Goal: Submit feedback/report problem: Submit feedback/report problem

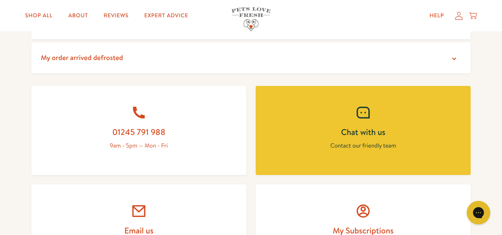
scroll to position [299, 0]
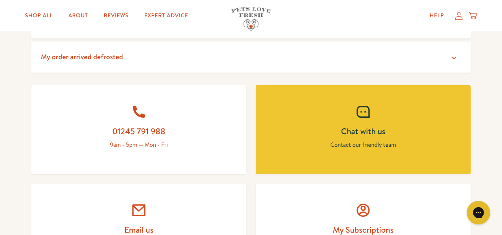
click at [267, 73] on summary "My order arrived defrosted" at bounding box center [250, 57] width 439 height 31
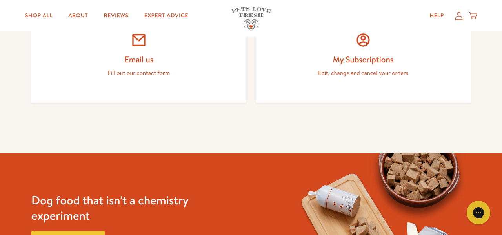
scroll to position [627, 0]
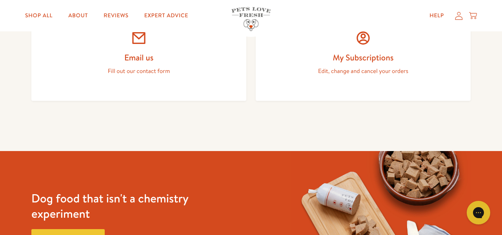
click at [149, 63] on h2 "Email us" at bounding box center [138, 57] width 177 height 11
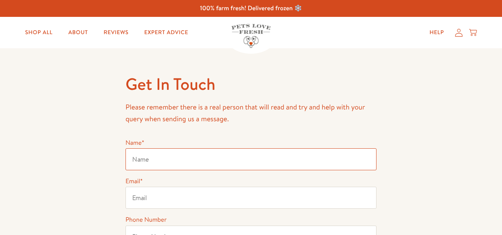
click at [174, 170] on input "Name *" at bounding box center [250, 159] width 251 height 22
type input "nessa bee"
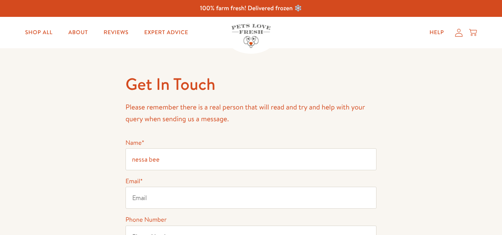
type input "[EMAIL_ADDRESS][DOMAIN_NAME]"
type input "07974612420"
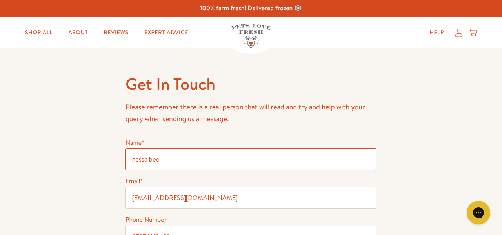
click at [164, 170] on input "nessa bee" at bounding box center [250, 159] width 251 height 22
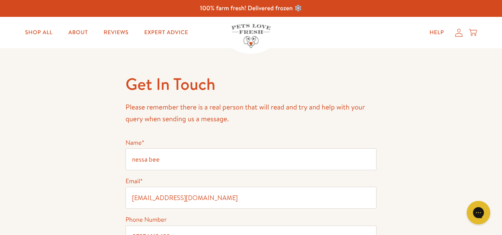
click at [367, 41] on icon "Close dialog" at bounding box center [369, 42] width 5 height 5
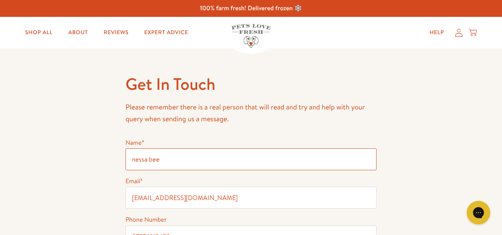
click at [157, 170] on input "nessa bee" at bounding box center [250, 159] width 251 height 22
type input "[PERSON_NAME]"
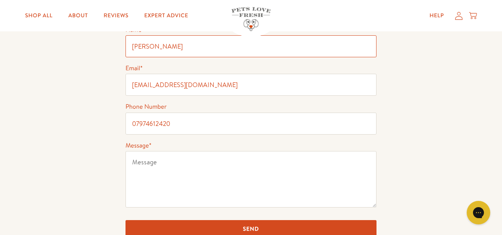
scroll to position [116, 0]
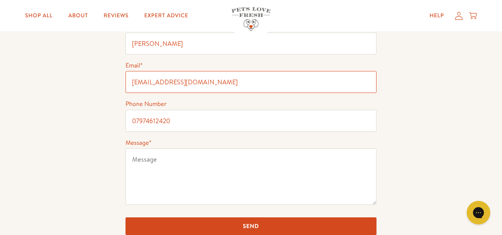
click at [218, 93] on input "[EMAIL_ADDRESS][DOMAIN_NAME]" at bounding box center [250, 82] width 251 height 22
type input "[EMAIL_ADDRESS][DOMAIN_NAME]"
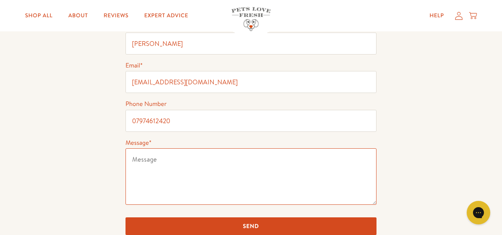
click at [145, 179] on textarea "Message *" at bounding box center [250, 176] width 251 height 56
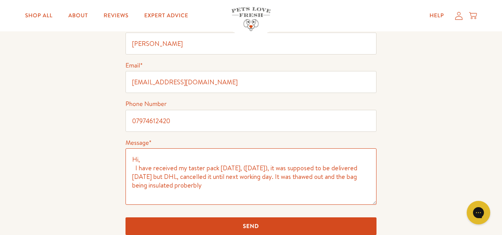
click at [193, 205] on textarea "Hi, I have received my taster pack [DATE], ([DATE]), it was supposed to be deli…" at bounding box center [250, 176] width 251 height 56
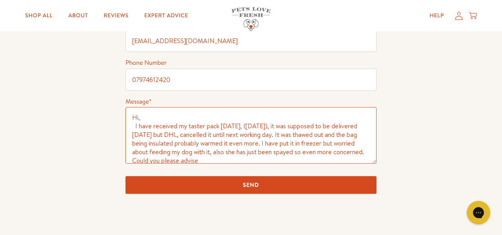
scroll to position [157, 0]
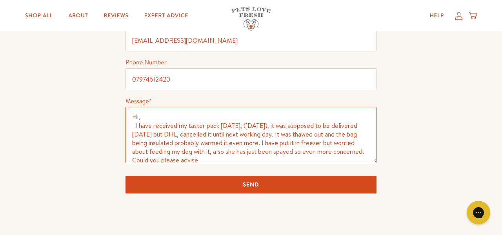
click at [201, 163] on textarea "Hi, I have received my taster pack [DATE], ([DATE]), it was supposed to be deli…" at bounding box center [250, 135] width 251 height 56
click at [281, 163] on textarea "Hi, I have received my taster pack [DATE], ([DATE]), it was supposed to be deli…" at bounding box center [250, 135] width 251 height 56
paste textarea "[URL][DOMAIN_NAME]"
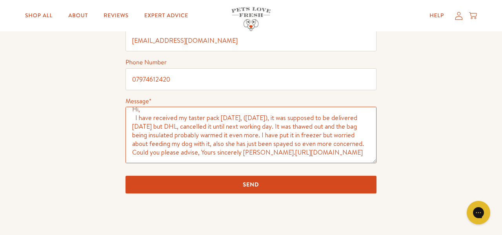
click at [265, 163] on textarea "Hi, I have received my taster pack [DATE], ([DATE]), it was supposed to be deli…" at bounding box center [250, 135] width 251 height 56
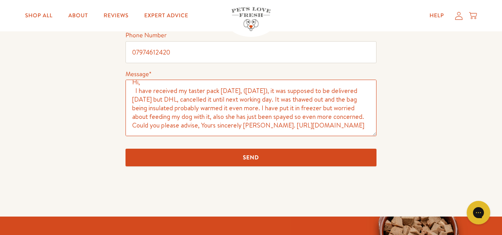
scroll to position [185, 0]
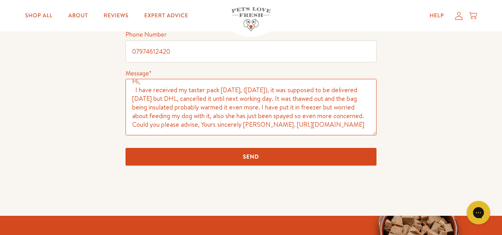
click at [289, 135] on textarea "Hi, I have received my taster pack [DATE], ([DATE]), it was supposed to be deli…" at bounding box center [250, 107] width 251 height 56
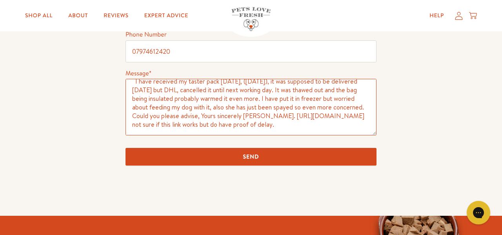
click at [267, 135] on textarea "Hi, I have received my taster pack [DATE], ([DATE]), it was supposed to be deli…" at bounding box center [250, 107] width 251 height 56
click at [281, 135] on textarea "Hi, I have received my taster pack [DATE], ([DATE]), it was supposed to be deli…" at bounding box center [250, 107] width 251 height 56
type textarea "Hi, I have received my taster pack [DATE], ([DATE]), it was supposed to be deli…"
click at [258, 165] on input "Send" at bounding box center [250, 157] width 251 height 18
